Goal: Task Accomplishment & Management: Manage account settings

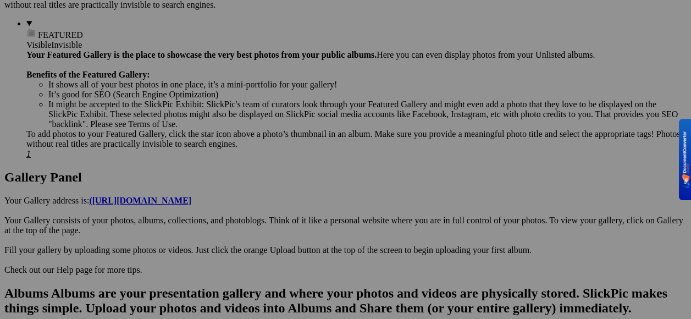
scroll to position [467, 0]
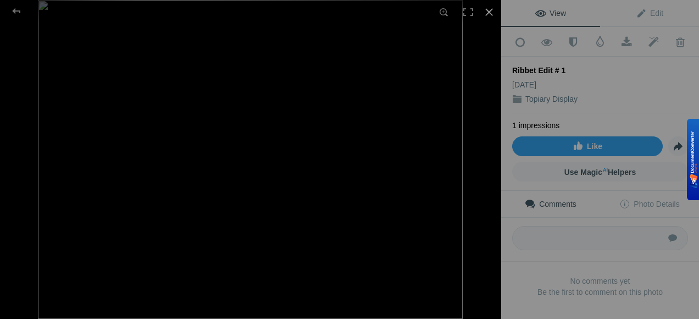
click at [488, 8] on div at bounding box center [489, 12] width 24 height 24
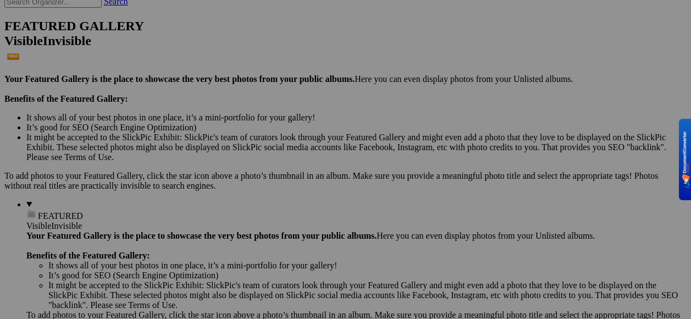
scroll to position [330, 0]
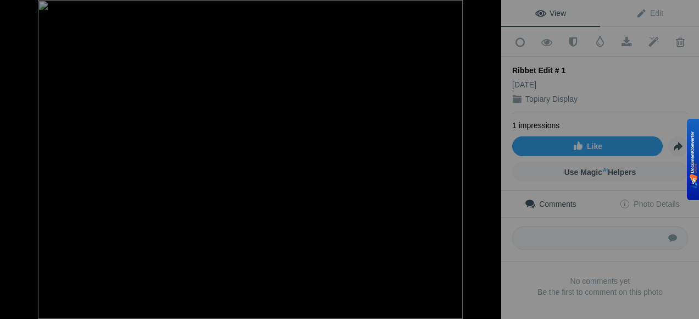
click at [401, 129] on img at bounding box center [250, 159] width 425 height 319
click at [401, 129] on img at bounding box center [251, 164] width 494 height 371
click at [488, 14] on div at bounding box center [489, 12] width 24 height 24
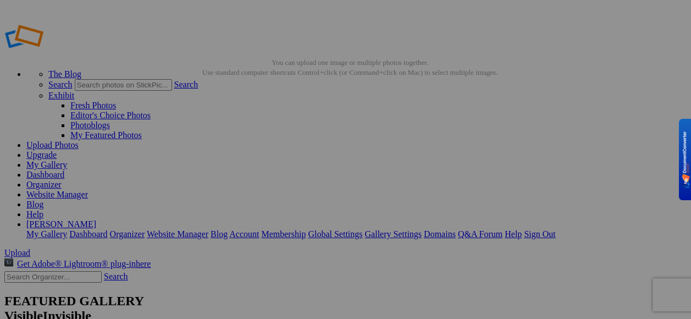
click at [30, 248] on span "Upload" at bounding box center [17, 252] width 26 height 9
click at [67, 160] on link "My Gallery" at bounding box center [46, 164] width 41 height 9
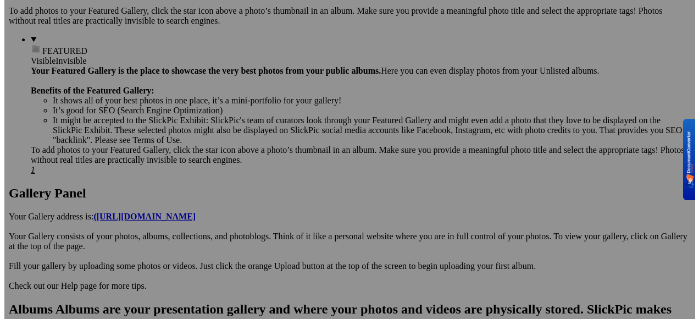
scroll to position [385, 0]
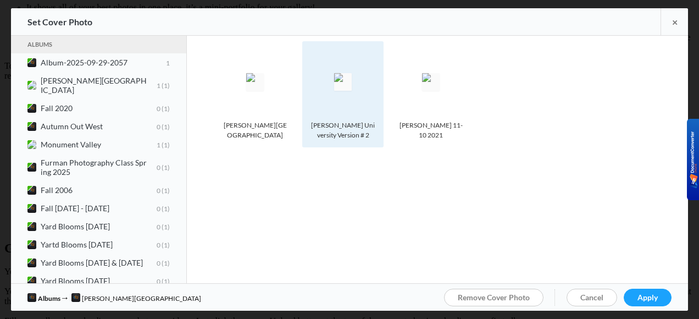
click at [374, 137] on div "[PERSON_NAME] University Version # 2" at bounding box center [343, 130] width 70 height 20
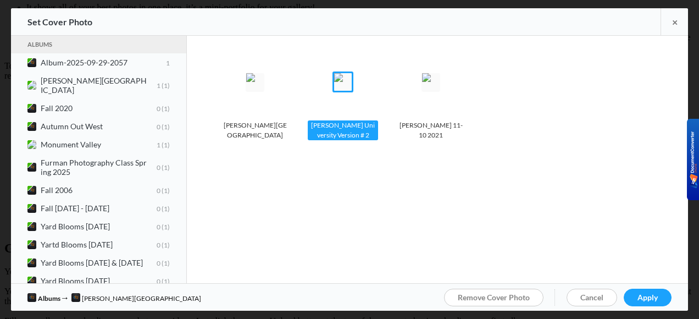
click at [302, 156] on spn-photo-picker-thumb-item-photo "Photo is hidden [PERSON_NAME][GEOGRAPHIC_DATA]" at bounding box center [258, 102] width 88 height 122
click at [341, 91] on img at bounding box center [343, 82] width 18 height 18
click at [364, 132] on div "[PERSON_NAME] University Version # 2" at bounding box center [343, 130] width 70 height 20
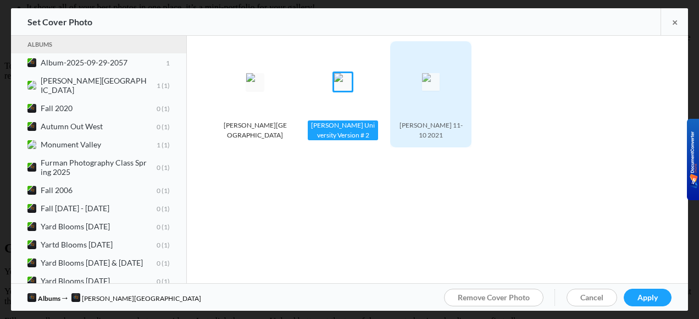
click at [413, 131] on div "[PERSON_NAME] 11-10 2021" at bounding box center [431, 130] width 70 height 20
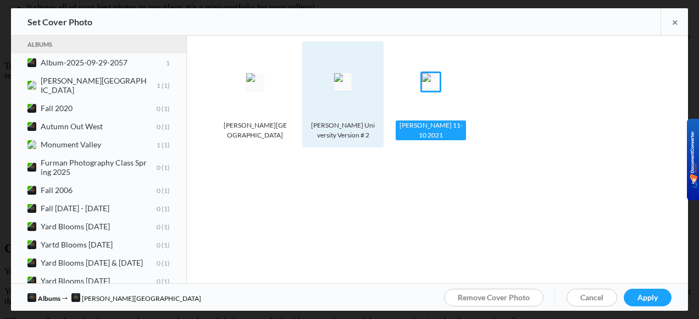
click at [352, 126] on div "[PERSON_NAME] University Version # 2" at bounding box center [343, 130] width 70 height 20
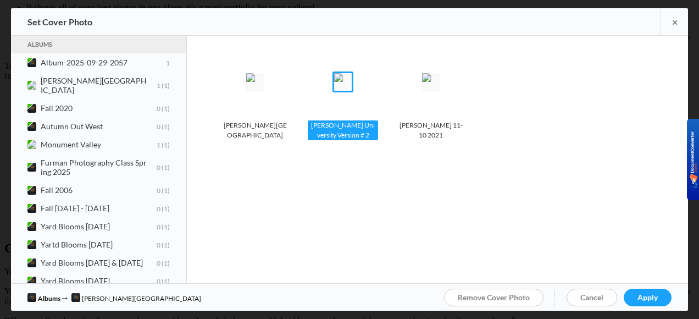
drag, startPoint x: 352, startPoint y: 126, endPoint x: 321, endPoint y: 167, distance: 51.7
click at [321, 167] on div "Albums Album-2025-09-29-2057 1 [PERSON_NAME][GEOGRAPHIC_DATA] 1 1 Fall 2020 0 1…" at bounding box center [350, 159] width 678 height 247
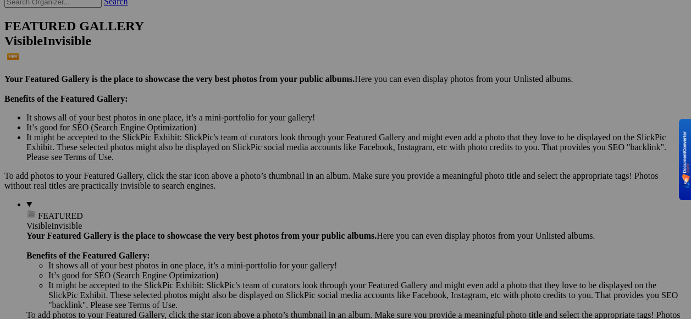
scroll to position [330, 0]
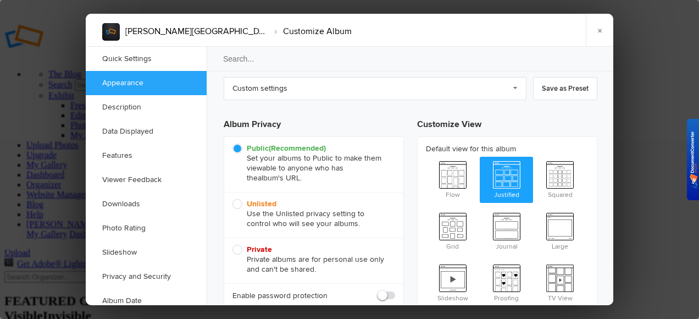
scroll to position [0, 0]
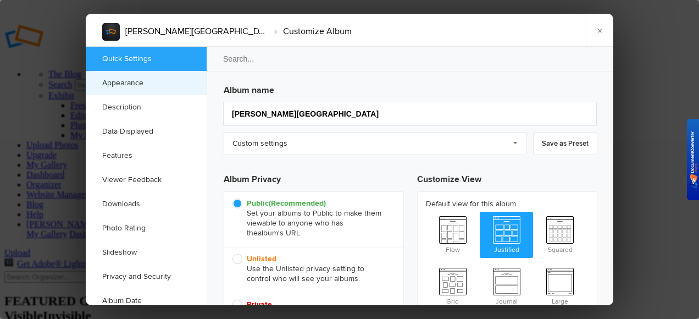
click at [156, 85] on link "Appearance" at bounding box center [146, 83] width 121 height 24
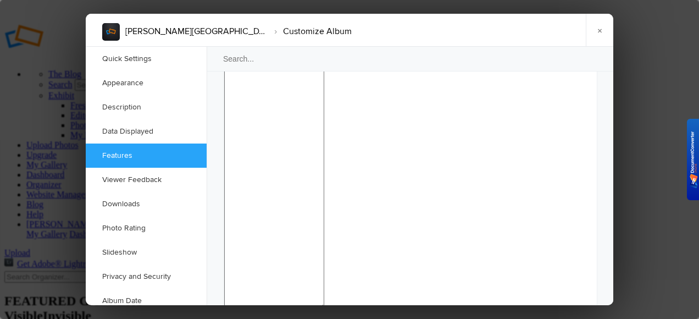
scroll to position [1284, 0]
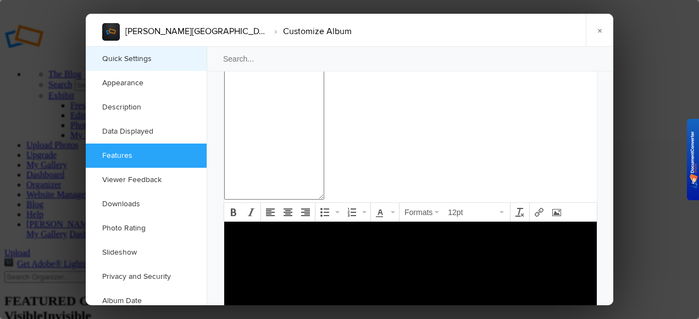
click at [144, 63] on link "Quick Settings" at bounding box center [146, 59] width 121 height 24
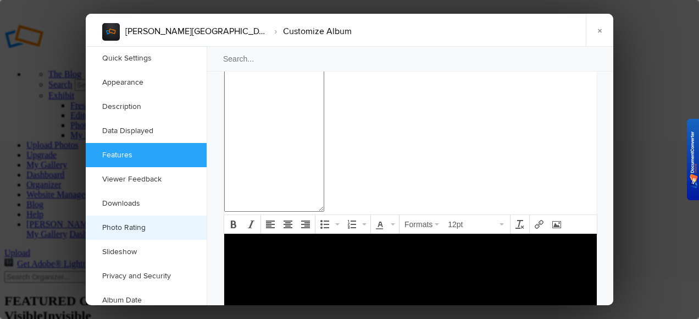
scroll to position [0, 0]
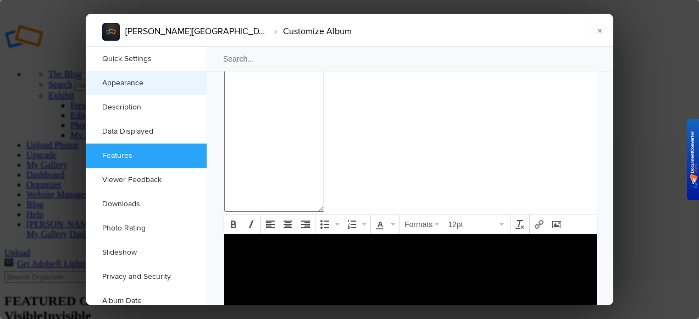
click at [140, 89] on link "Appearance" at bounding box center [146, 83] width 121 height 24
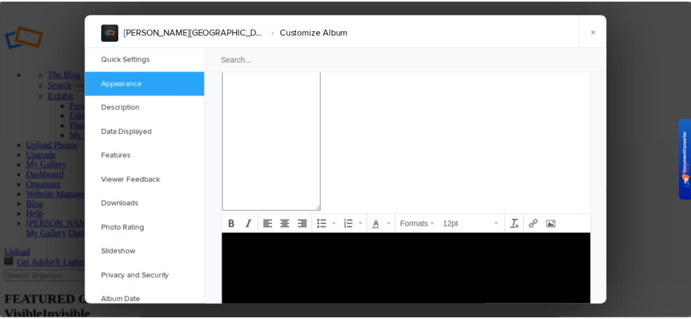
scroll to position [349, 0]
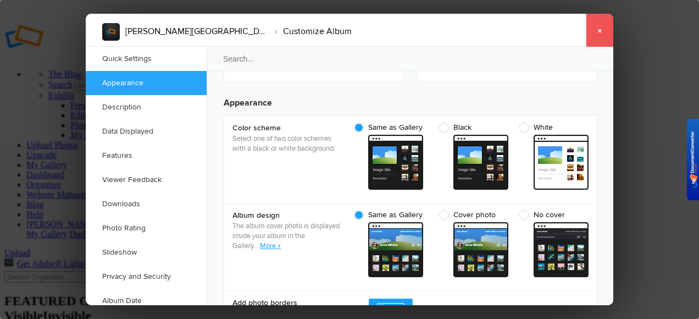
click at [599, 32] on link "×" at bounding box center [599, 30] width 27 height 33
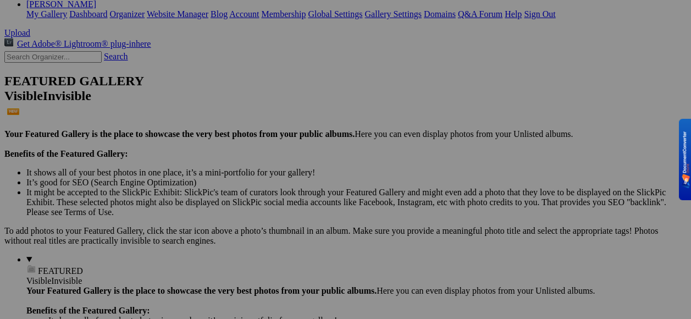
scroll to position [330, 0]
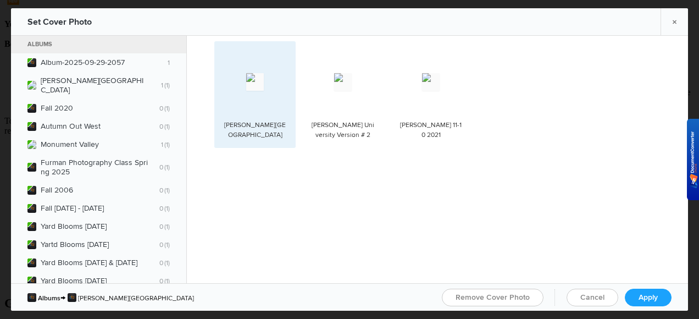
click at [260, 103] on spn-photo-picker-thumb-image-tag at bounding box center [255, 82] width 70 height 70
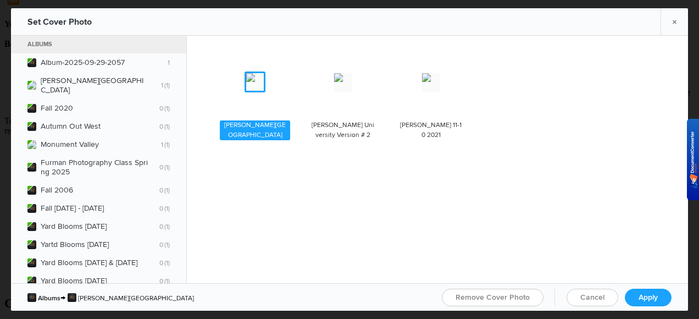
click at [264, 91] on img at bounding box center [255, 82] width 18 height 18
click at [274, 128] on div "[PERSON_NAME][GEOGRAPHIC_DATA]" at bounding box center [255, 130] width 70 height 20
drag, startPoint x: 274, startPoint y: 128, endPoint x: 237, endPoint y: 144, distance: 40.1
click at [237, 144] on div "Photo is hidden [PERSON_NAME][GEOGRAPHIC_DATA]" at bounding box center [254, 94] width 81 height 107
click at [639, 299] on span "Apply" at bounding box center [648, 297] width 19 height 9
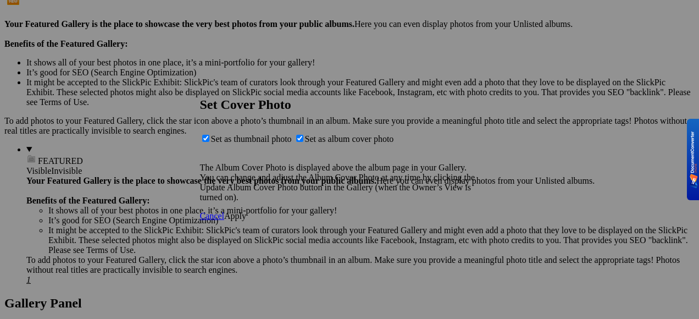
click at [246, 221] on span "Apply" at bounding box center [235, 215] width 22 height 9
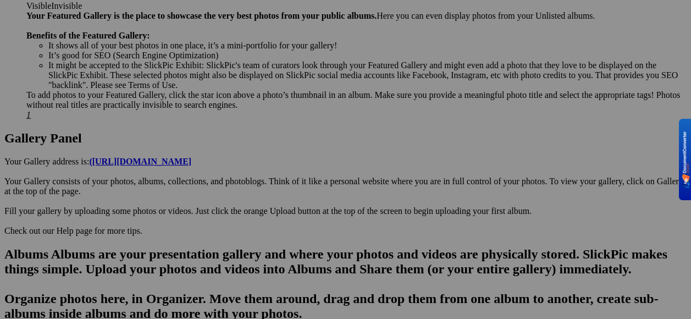
scroll to position [440, 0]
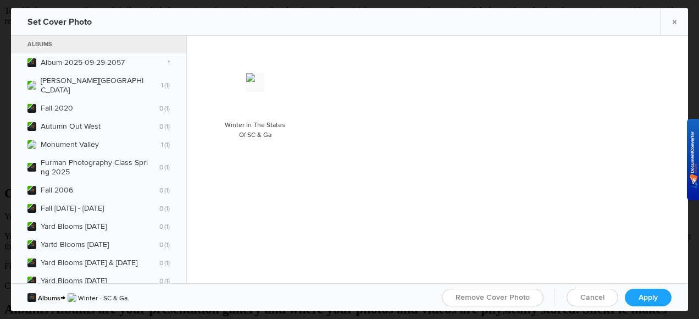
click at [321, 80] on div "Photo is hidden Winter In The States Of SC & Ga" at bounding box center [443, 102] width 458 height 122
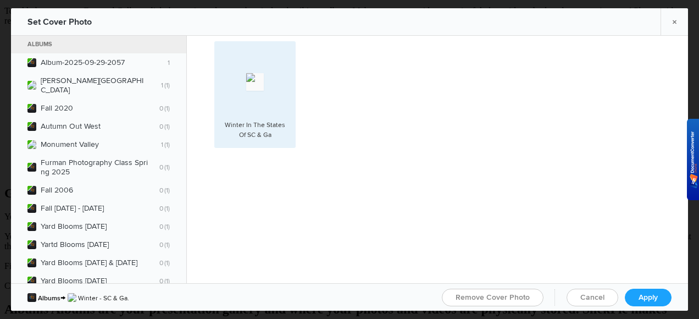
click at [284, 139] on div "Winter In The States Of SC & Ga" at bounding box center [255, 130] width 70 height 20
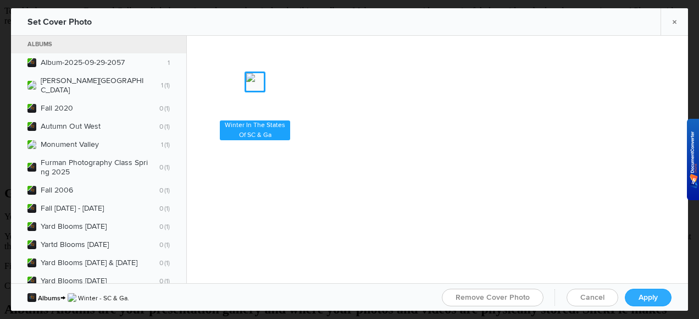
click at [654, 294] on span "Apply" at bounding box center [648, 297] width 19 height 9
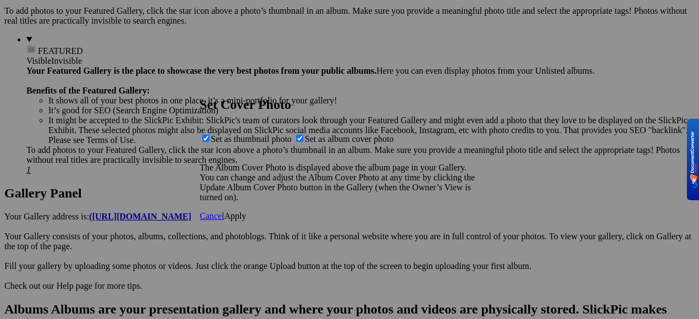
click at [224, 221] on span "Cancel" at bounding box center [212, 215] width 24 height 9
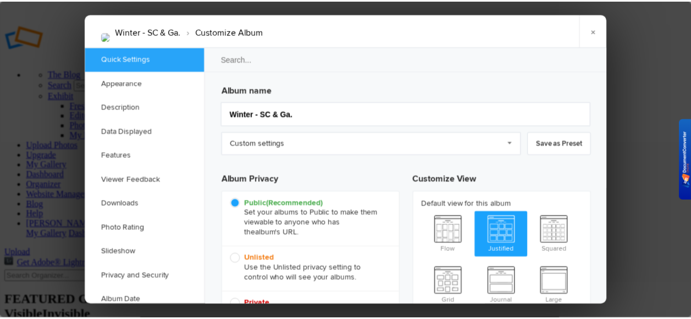
scroll to position [0, 0]
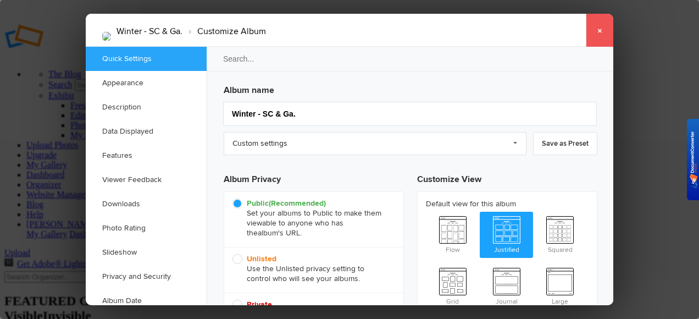
click at [597, 30] on link "×" at bounding box center [599, 30] width 27 height 33
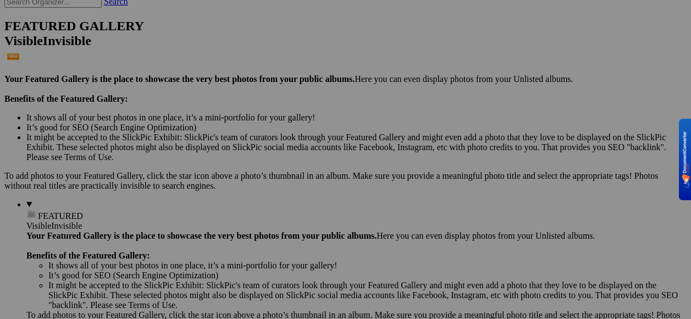
scroll to position [330, 0]
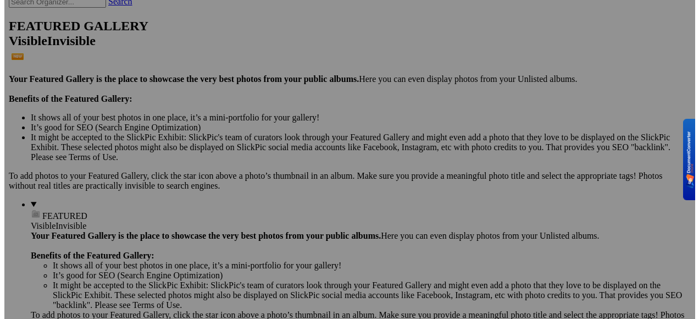
scroll to position [385, 0]
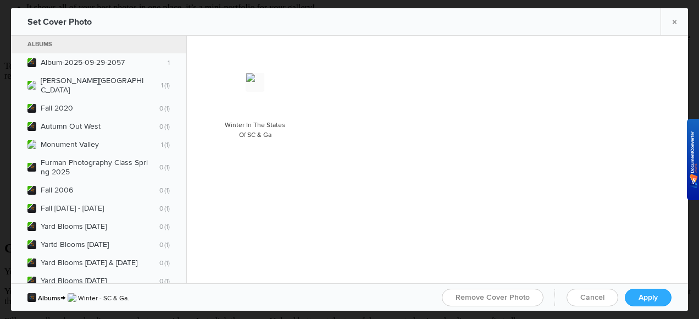
click at [641, 296] on span "Apply" at bounding box center [648, 297] width 19 height 9
click at [215, 194] on span "Ok" at bounding box center [209, 189] width 11 height 9
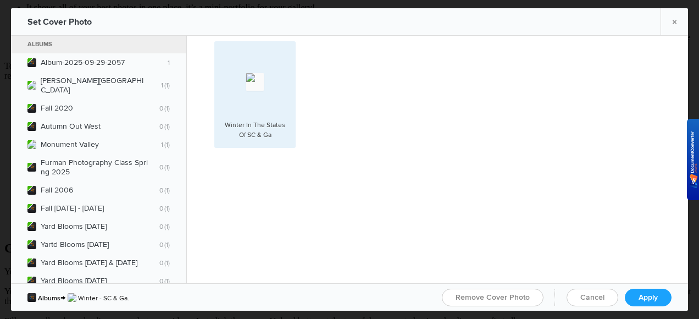
click at [268, 137] on div "Winter In The States Of SC & Ga" at bounding box center [255, 130] width 70 height 20
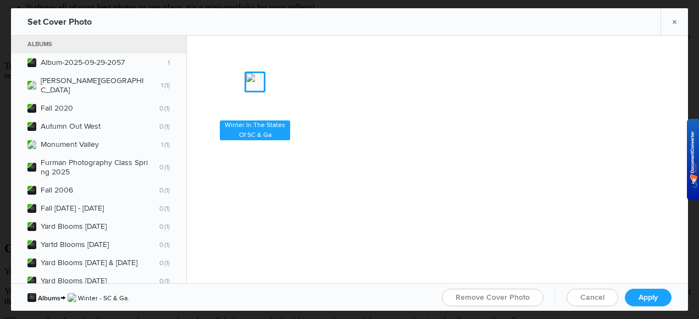
drag, startPoint x: 328, startPoint y: 97, endPoint x: 532, endPoint y: 200, distance: 228.2
click at [532, 200] on div "Albums Album-2025-09-29-2057 1 [PERSON_NAME][GEOGRAPHIC_DATA] 1 1 Fall 2020 0 1…" at bounding box center [350, 159] width 678 height 247
